Goal: Task Accomplishment & Management: Use online tool/utility

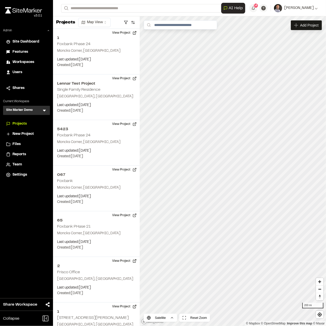
click at [45, 112] on icon at bounding box center [44, 110] width 5 height 5
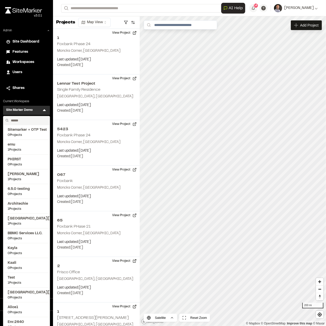
click at [32, 121] on input "text" at bounding box center [28, 120] width 39 height 9
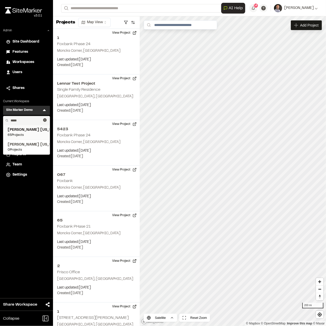
type input "*****"
click at [27, 129] on span "Kimley Horn Texas" at bounding box center [27, 130] width 38 height 6
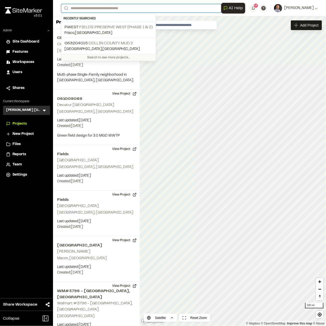
click at [121, 8] on input "Search" at bounding box center [141, 8] width 160 height 8
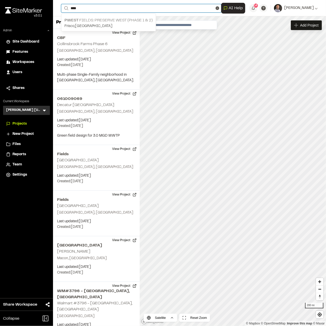
type input "****"
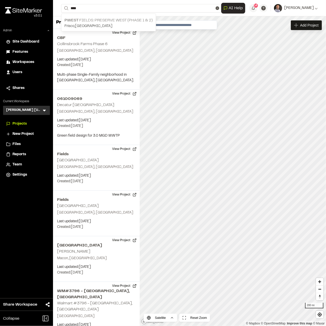
click at [105, 20] on p "PWest Fields: Preserve West (Phase 1 & 2)" at bounding box center [109, 20] width 88 height 6
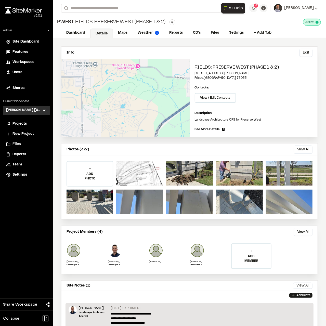
click at [217, 151] on button "View All" at bounding box center [303, 150] width 19 height 8
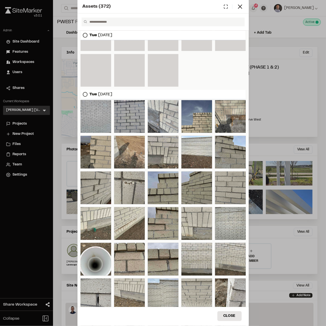
scroll to position [2809, 0]
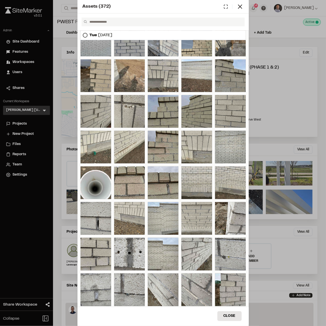
drag, startPoint x: 241, startPoint y: 9, endPoint x: 80, endPoint y: 80, distance: 176.4
click at [217, 9] on icon at bounding box center [240, 6] width 7 height 7
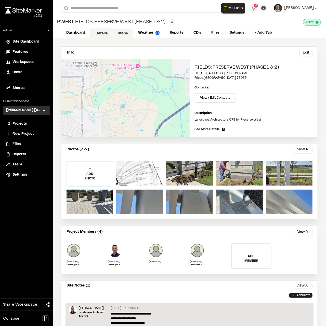
click at [123, 35] on link "Maps" at bounding box center [123, 34] width 20 height 10
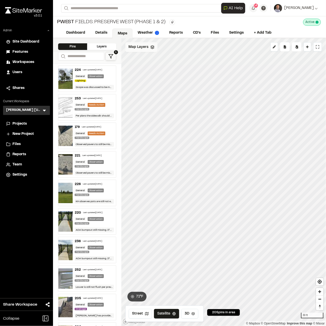
click at [138, 48] on span "Map Layers" at bounding box center [139, 47] width 20 height 6
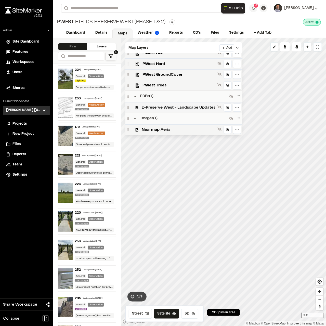
scroll to position [18, 0]
click at [172, 130] on span "Nearmap Aerial" at bounding box center [179, 130] width 74 height 6
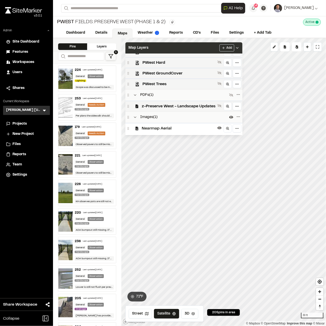
click at [212, 46] on div "Map Layers Add" at bounding box center [184, 47] width 117 height 11
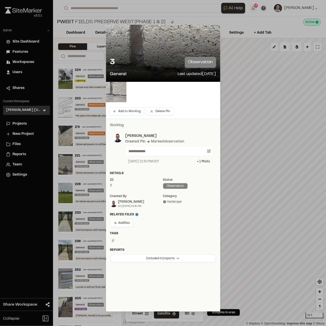
click at [115, 33] on icon at bounding box center [114, 33] width 9 height 9
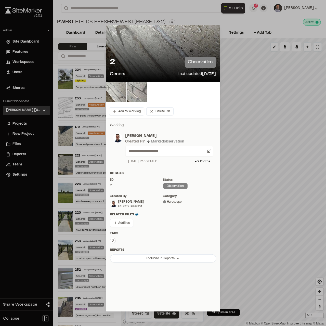
click at [116, 34] on icon at bounding box center [114, 33] width 9 height 9
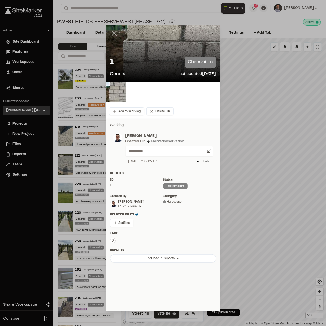
click at [116, 34] on icon at bounding box center [114, 33] width 9 height 9
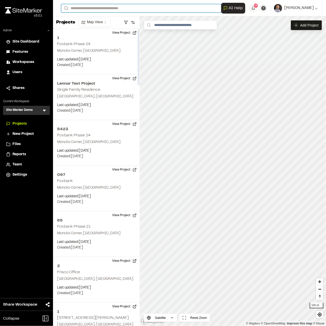
drag, startPoint x: 96, startPoint y: 7, endPoint x: 97, endPoint y: 10, distance: 2.6
click at [96, 7] on input "Search" at bounding box center [141, 8] width 160 height 8
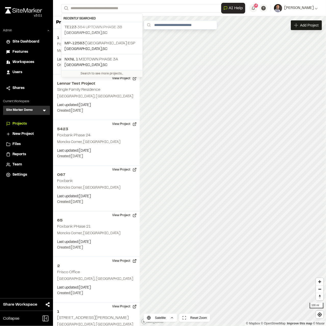
drag, startPoint x: 110, startPoint y: 26, endPoint x: 112, endPoint y: 28, distance: 3.2
click at [110, 26] on p "TE123 364 Uptown Phase 3B" at bounding box center [102, 27] width 75 height 6
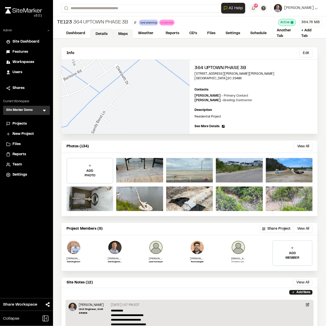
click at [118, 35] on link "Maps" at bounding box center [123, 34] width 20 height 10
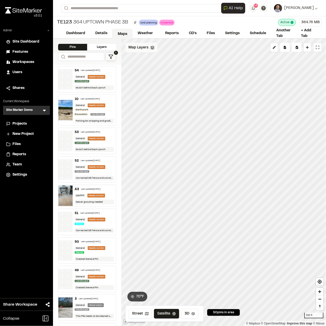
click at [144, 51] on div "Map Layers" at bounding box center [142, 48] width 32 height 10
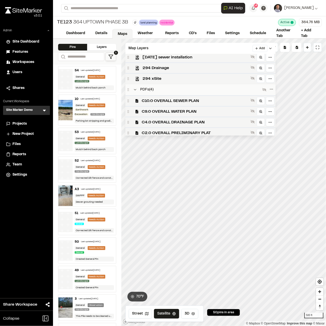
scroll to position [153, 0]
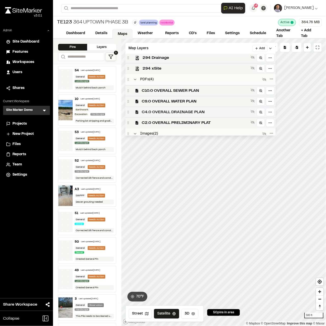
click at [180, 112] on span "C4.0 OVERALL DRAINAGE PLAN" at bounding box center [195, 112] width 107 height 6
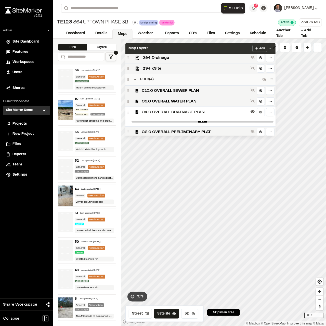
click at [192, 50] on div "Map Layers Add" at bounding box center [201, 48] width 150 height 11
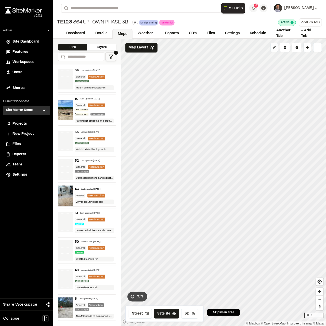
click at [275, 48] on icon at bounding box center [274, 47] width 3 height 3
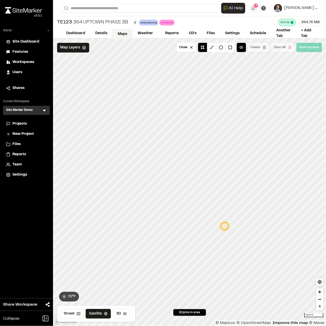
drag, startPoint x: 191, startPoint y: 171, endPoint x: 225, endPoint y: 228, distance: 66.6
drag, startPoint x: 225, startPoint y: 228, endPoint x: 262, endPoint y: 215, distance: 39.3
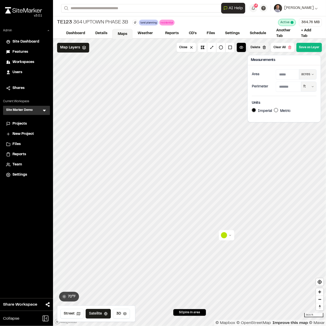
click at [260, 49] on button "Delete" at bounding box center [258, 47] width 21 height 9
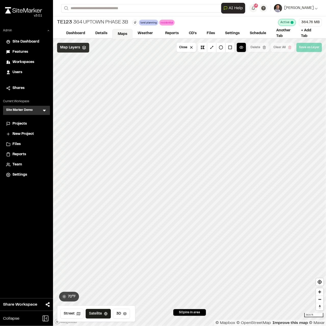
click at [68, 46] on span "Map Layers" at bounding box center [70, 48] width 20 height 6
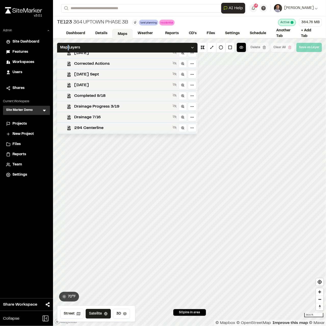
scroll to position [0, 0]
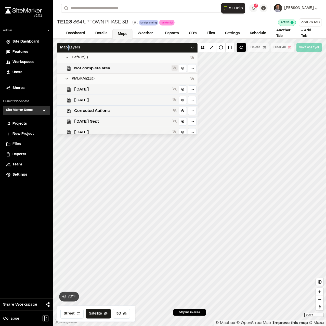
click at [177, 67] on icon at bounding box center [175, 68] width 4 height 4
click at [195, 57] on icon at bounding box center [193, 57] width 4 height 3
click at [195, 57] on icon at bounding box center [193, 58] width 4 height 4
click at [195, 57] on icon at bounding box center [193, 57] width 4 height 3
click at [195, 57] on icon at bounding box center [193, 58] width 4 height 4
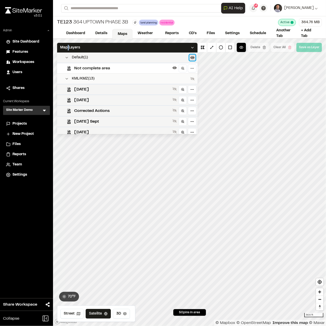
click at [195, 57] on icon at bounding box center [193, 57] width 4 height 3
click at [195, 78] on icon at bounding box center [193, 78] width 4 height 3
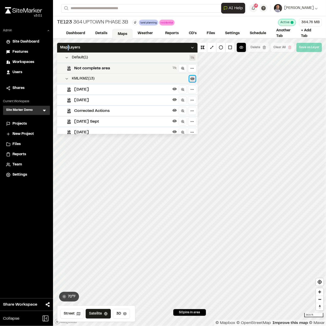
click at [195, 78] on icon at bounding box center [193, 79] width 4 height 4
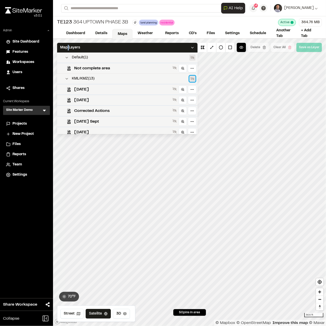
click at [195, 80] on icon at bounding box center [193, 79] width 4 height 4
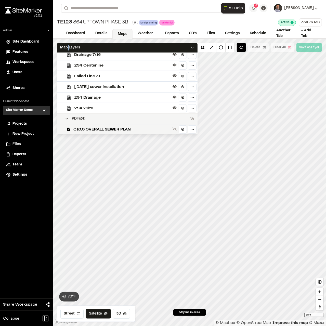
scroll to position [186, 0]
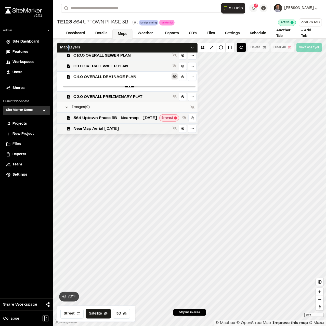
click at [177, 78] on icon at bounding box center [175, 77] width 4 height 4
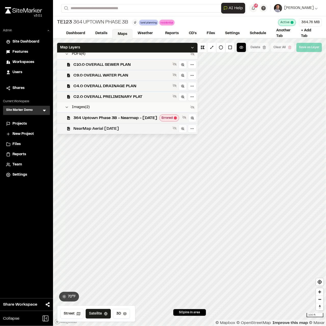
click at [108, 127] on span "NearMap Aerial [DATE]" at bounding box center [122, 129] width 97 height 6
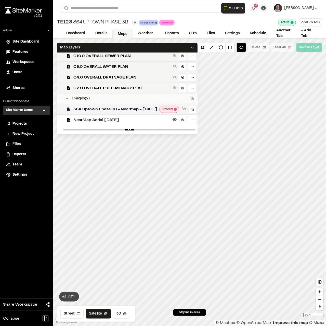
scroll to position [186, 0]
click at [43, 110] on icon at bounding box center [44, 110] width 5 height 5
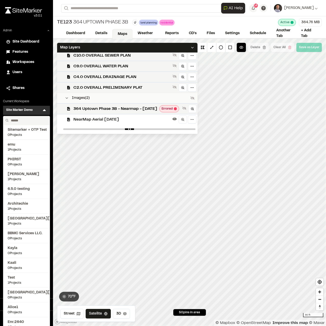
click at [36, 121] on input "text" at bounding box center [28, 120] width 39 height 9
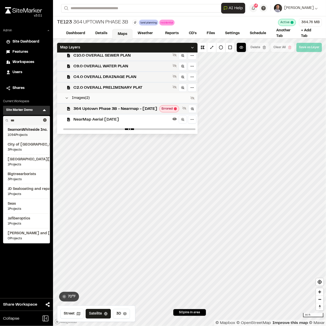
type input "***"
click at [34, 128] on span "SeamonWhiteside Inc." at bounding box center [27, 130] width 38 height 6
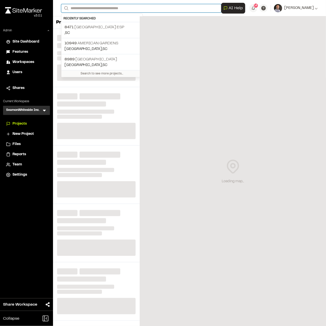
click at [114, 8] on input "Search" at bounding box center [141, 8] width 160 height 8
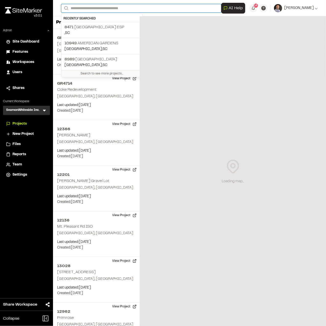
click at [107, 8] on input "Search" at bounding box center [141, 8] width 160 height 8
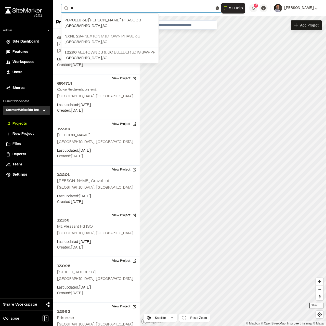
type input "**"
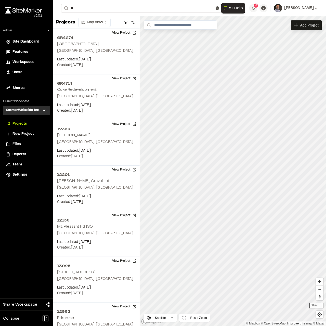
click at [111, 34] on p "NXNL 294 Nexton Midtown Phase 3B" at bounding box center [110, 36] width 91 height 6
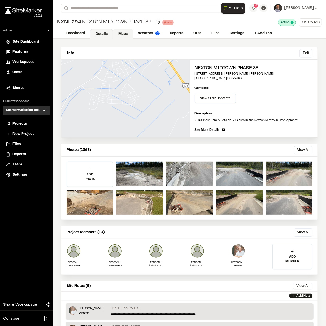
click at [120, 32] on link "Maps" at bounding box center [123, 34] width 20 height 10
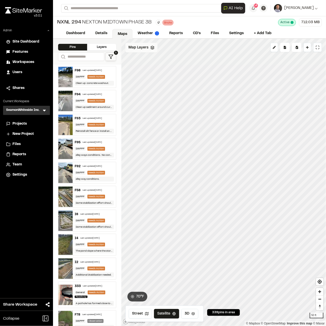
click at [140, 50] on span "Map Layers" at bounding box center [139, 48] width 20 height 6
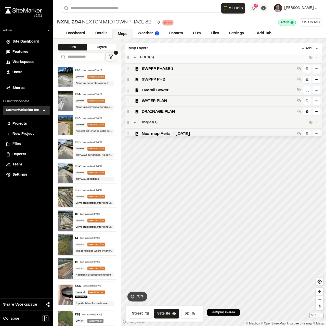
scroll to position [29, 0]
drag, startPoint x: 174, startPoint y: 128, endPoint x: 178, endPoint y: 124, distance: 5.3
click at [175, 130] on span "Nearmap Aerial - [DATE]" at bounding box center [218, 133] width 153 height 6
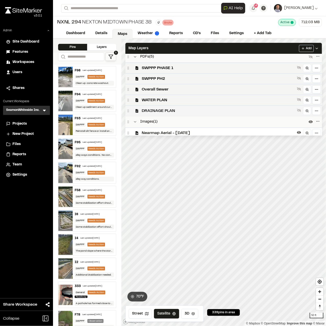
scroll to position [0, 0]
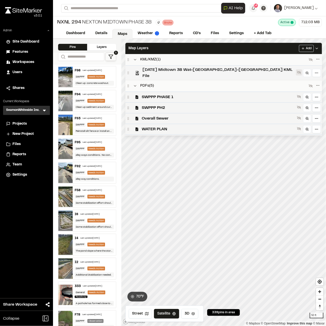
click at [297, 71] on icon at bounding box center [299, 72] width 4 height 3
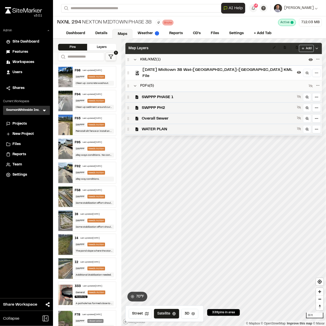
click at [226, 47] on div "Map Layers Add" at bounding box center [224, 48] width 197 height 11
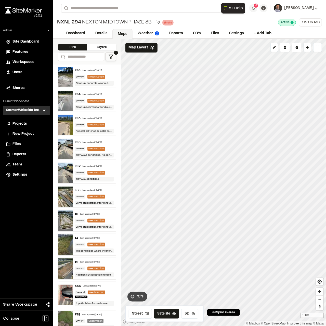
click at [44, 109] on icon at bounding box center [44, 110] width 5 height 5
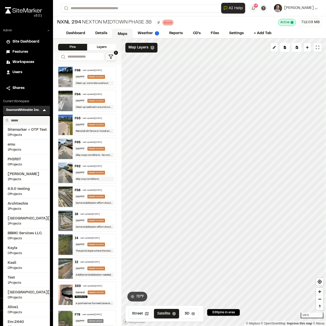
click at [31, 116] on input "text" at bounding box center [28, 120] width 39 height 9
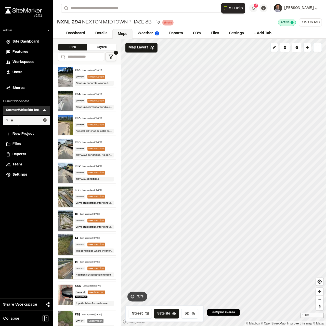
type input "*"
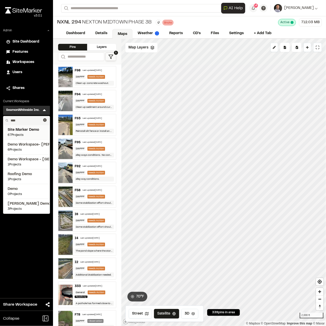
type input "****"
click at [25, 131] on span "Site Marker Demo" at bounding box center [27, 130] width 38 height 6
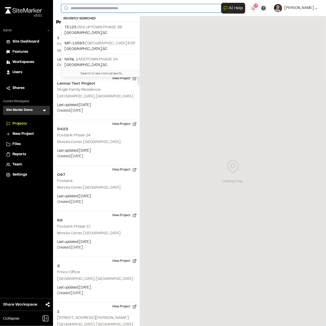
click at [108, 9] on input "Search" at bounding box center [141, 8] width 160 height 8
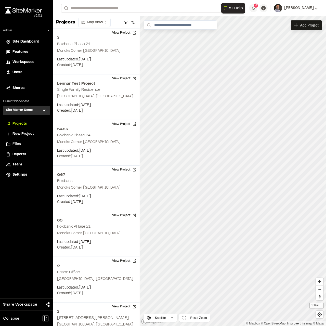
click at [112, 26] on p "TE123 364 Uptown Phase 3B" at bounding box center [102, 27] width 75 height 6
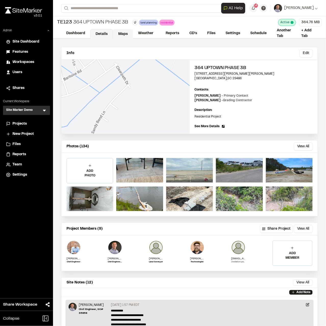
click at [127, 34] on link "Maps" at bounding box center [123, 34] width 20 height 10
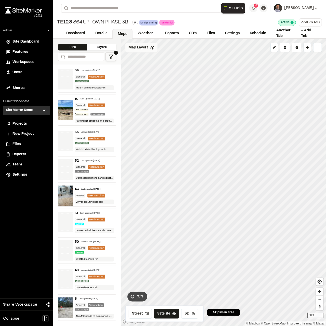
click at [131, 51] on div "Map Layers" at bounding box center [142, 48] width 32 height 10
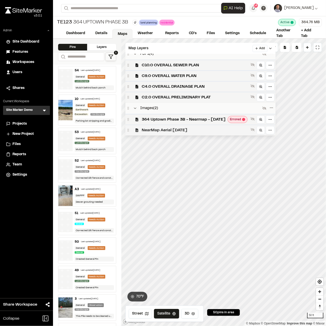
scroll to position [182, 0]
click at [163, 128] on span "NearMap Aerial [DATE]" at bounding box center [195, 130] width 107 height 6
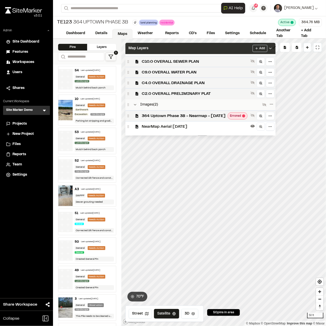
click at [197, 48] on div "Map Layers Add" at bounding box center [201, 48] width 150 height 11
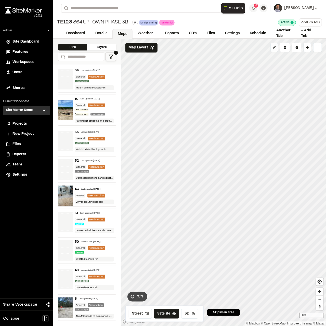
click at [277, 46] on button "Draw Tool" at bounding box center [275, 47] width 8 height 9
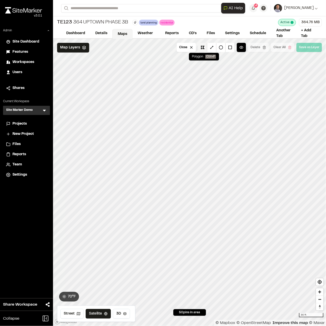
click at [207, 46] on button at bounding box center [202, 47] width 9 height 9
click at [204, 48] on button at bounding box center [202, 47] width 9 height 9
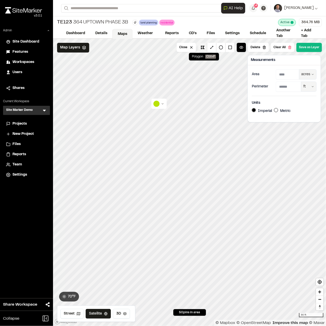
click at [203, 47] on button at bounding box center [202, 47] width 9 height 9
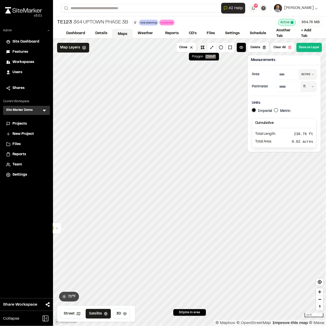
click at [205, 49] on button at bounding box center [202, 47] width 9 height 9
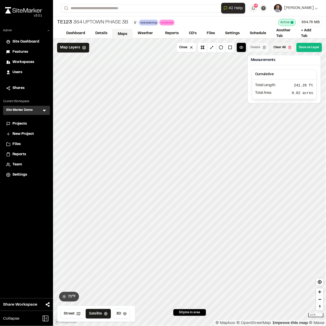
click at [282, 48] on button "Clear All" at bounding box center [282, 47] width 23 height 9
drag, startPoint x: 205, startPoint y: 47, endPoint x: 192, endPoint y: 57, distance: 16.3
click at [204, 47] on button at bounding box center [202, 47] width 9 height 9
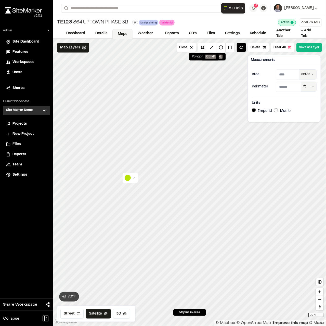
drag, startPoint x: 205, startPoint y: 46, endPoint x: 206, endPoint y: 56, distance: 9.2
click at [205, 46] on button at bounding box center [202, 47] width 9 height 9
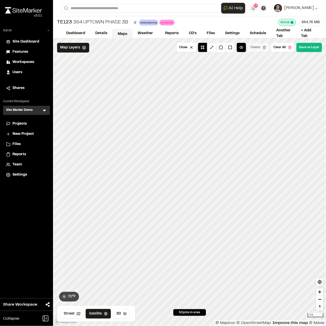
click at [206, 315] on div "Click to Drop Pin 50 pins in area 70 ° F Close Delete Clear All Save as Layer M…" at bounding box center [189, 183] width 273 height 288
click at [206, 315] on div "50 pins in area" at bounding box center [190, 313] width 33 height 7
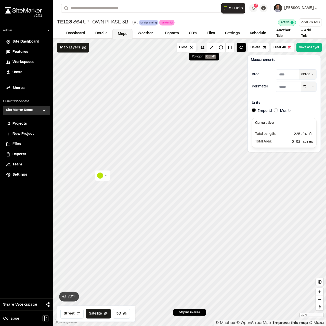
click at [203, 50] on button at bounding box center [202, 47] width 9 height 9
drag, startPoint x: 204, startPoint y: 49, endPoint x: 205, endPoint y: 53, distance: 4.5
click at [204, 49] on button at bounding box center [202, 47] width 9 height 9
click at [204, 48] on button at bounding box center [202, 47] width 9 height 9
click at [222, 47] on button at bounding box center [221, 47] width 9 height 9
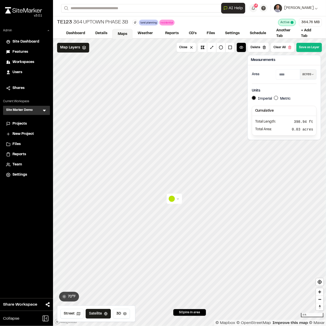
type input "****"
click at [222, 46] on button at bounding box center [221, 47] width 9 height 9
type input "****"
drag, startPoint x: 204, startPoint y: 46, endPoint x: 200, endPoint y: 60, distance: 14.0
click at [204, 47] on button at bounding box center [202, 47] width 9 height 9
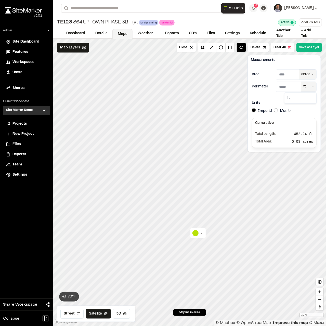
click at [306, 87] on html "Close sidebar v 3.0.1 Admin Site Dashboard Features Workspaces Users Shares Cur…" at bounding box center [163, 163] width 326 height 326
click at [307, 87] on html "Close sidebar v 3.0.1 Admin Site Dashboard Features Workspaces Users Shares Cur…" at bounding box center [163, 163] width 326 height 326
click at [308, 71] on html "Close sidebar v 3.0.1 Admin Site Dashboard Features Workspaces Users Shares Cur…" at bounding box center [163, 163] width 326 height 326
click at [300, 95] on div "ft²" at bounding box center [301, 94] width 30 height 9
type input "******"
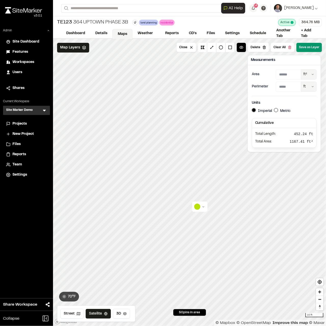
click at [315, 45] on button "Save as Layer" at bounding box center [310, 47] width 26 height 9
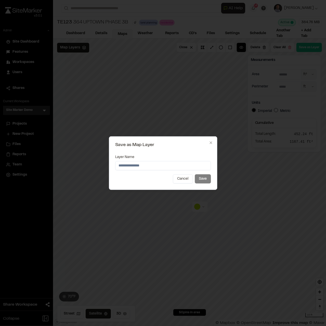
click at [184, 165] on input "Layer Name" at bounding box center [163, 165] width 96 height 9
type input "**********"
click at [195, 175] on button "Save" at bounding box center [203, 179] width 16 height 9
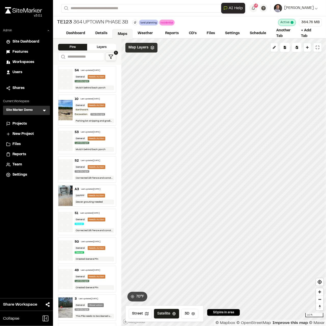
click at [141, 44] on div "Map Layers" at bounding box center [142, 48] width 32 height 10
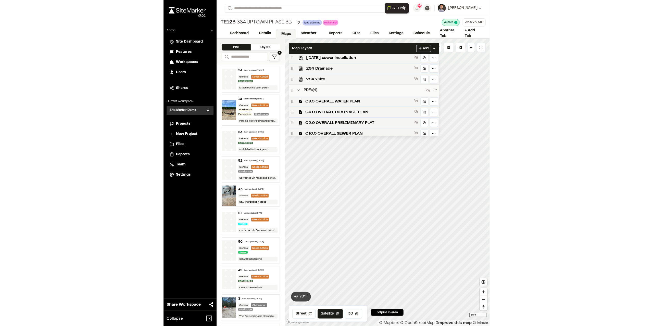
scroll to position [77, 0]
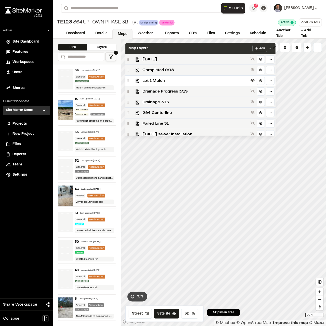
click at [190, 45] on div "Map Layers Add" at bounding box center [201, 48] width 150 height 11
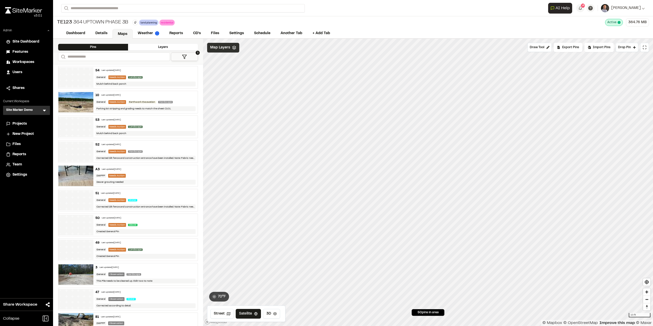
click at [214, 48] on span "Map Layers" at bounding box center [220, 48] width 20 height 6
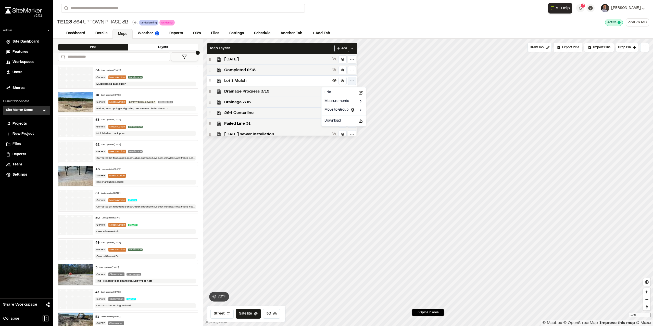
click at [326, 83] on html "Close sidebar v 3.0.1 Admin Site Dashboard Features Workspaces Users Shares Cur…" at bounding box center [326, 163] width 653 height 326
click at [326, 135] on icon at bounding box center [417, 137] width 4 height 4
click at [326, 120] on html "Close sidebar v 3.0.1 Admin Site Dashboard Features Workspaces Users Shares Cur…" at bounding box center [326, 163] width 653 height 326
click at [326, 119] on html "Close sidebar v 3.0.1 Admin Site Dashboard Features Workspaces Users Shares Cur…" at bounding box center [326, 163] width 653 height 326
click at [326, 120] on html "Close sidebar v 3.0.1 Admin Site Dashboard Features Workspaces Users Shares Cur…" at bounding box center [326, 163] width 653 height 326
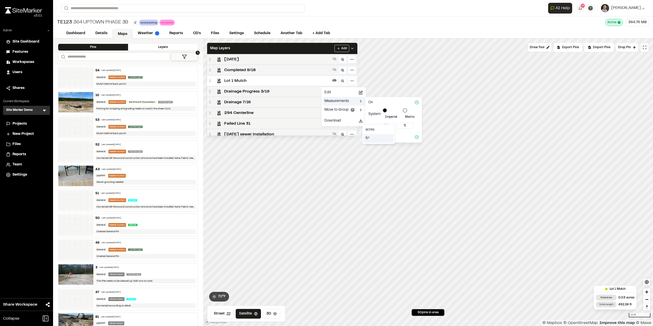
click at [326, 139] on div "ft²" at bounding box center [379, 138] width 30 height 9
click at [326, 120] on html "Close sidebar v 3.0.1 Admin Site Dashboard Features Workspaces Users Shares Cur…" at bounding box center [326, 163] width 653 height 326
drag, startPoint x: 368, startPoint y: 139, endPoint x: 395, endPoint y: 163, distance: 36.7
click at [326, 139] on div "ft²" at bounding box center [379, 138] width 30 height 9
click at [323, 50] on html "Close sidebar v 3.0.1 Admin Site Dashboard Features Workspaces Users Shares Cur…" at bounding box center [326, 163] width 653 height 326
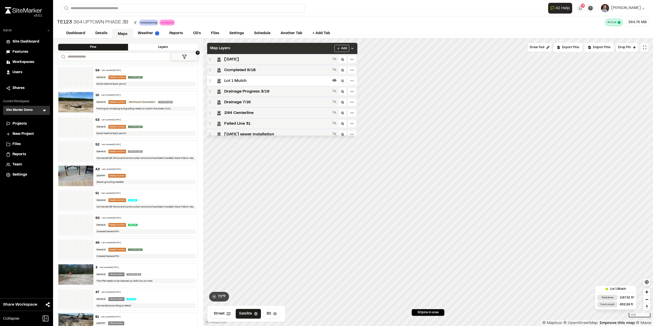
click at [326, 47] on div "Map Layers Add" at bounding box center [282, 48] width 150 height 11
